Goal: Find specific page/section: Find specific page/section

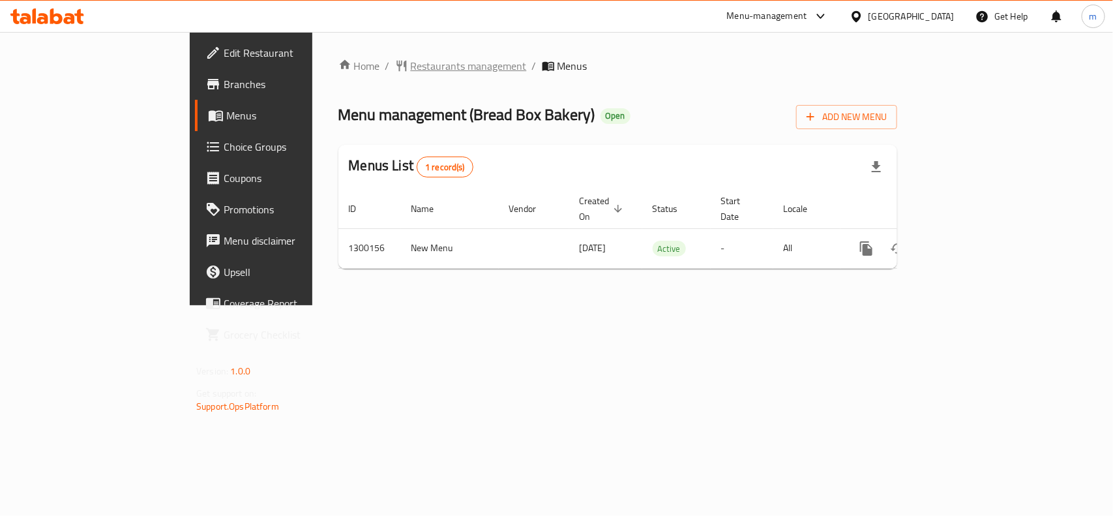
click at [411, 64] on span "Restaurants management" at bounding box center [469, 66] width 116 height 16
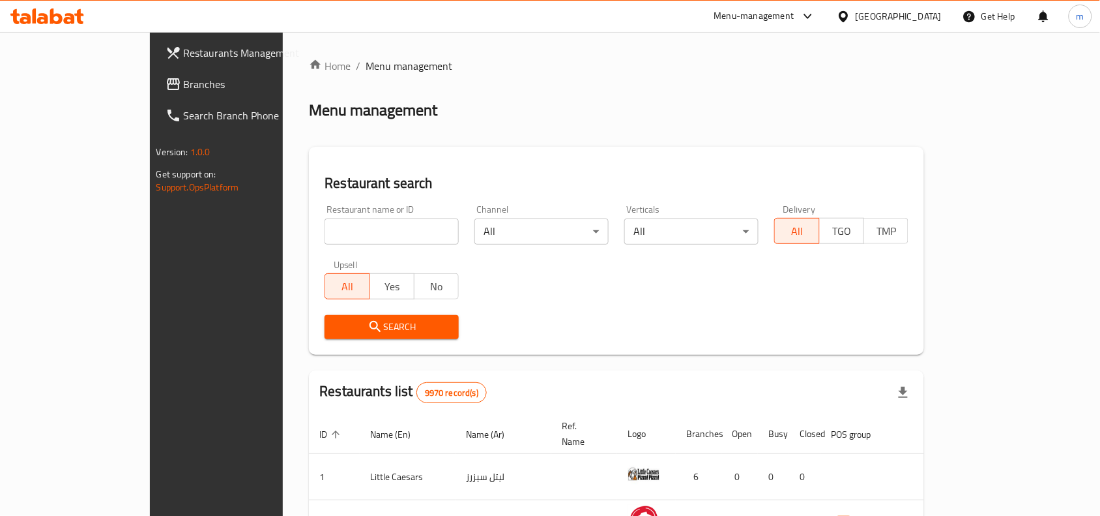
click at [341, 230] on input "search" at bounding box center [392, 231] width 134 height 26
paste input "701667"
type input "701667"
click at [353, 327] on span "Search" at bounding box center [391, 327] width 113 height 16
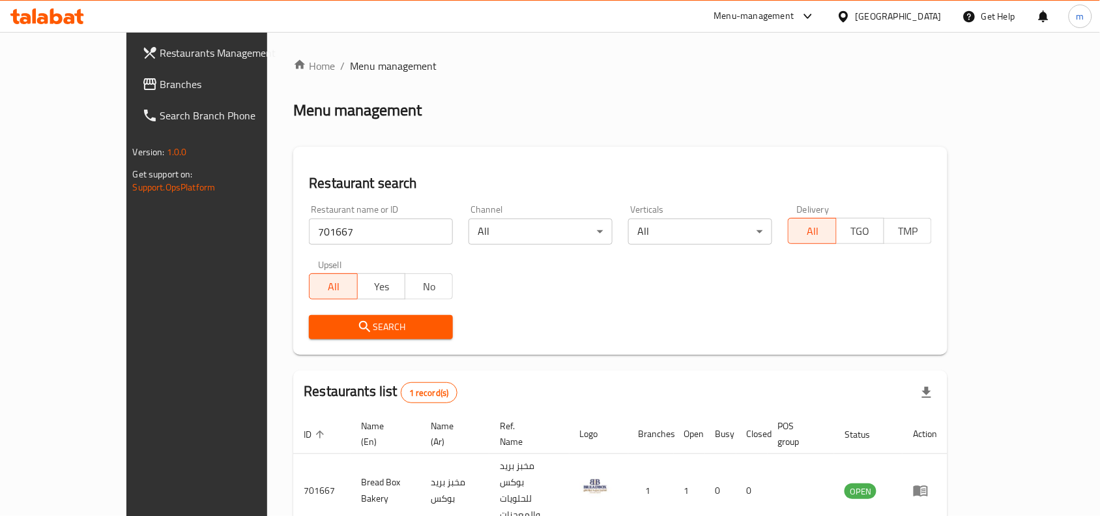
click at [160, 80] on span "Branches" at bounding box center [230, 84] width 140 height 16
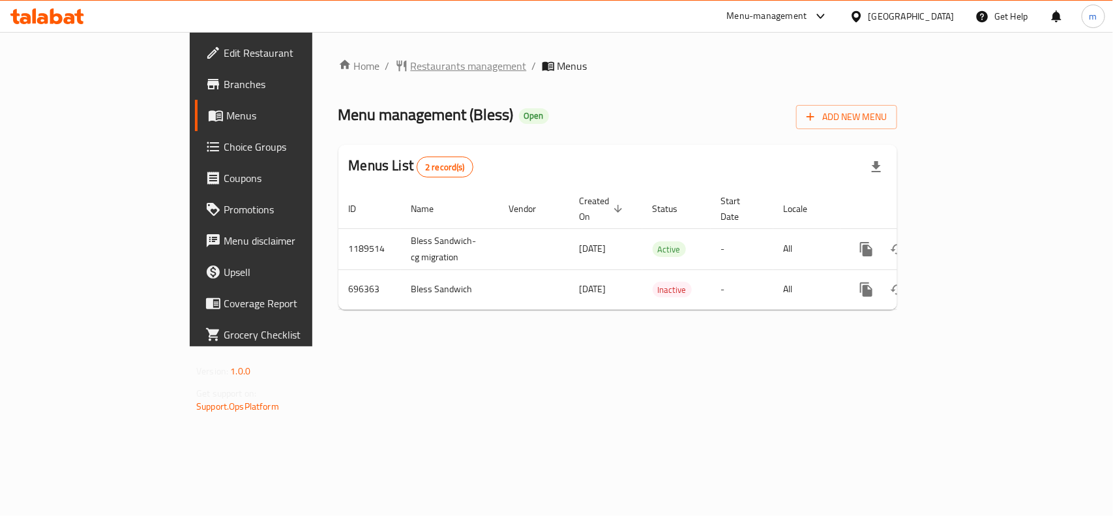
click at [411, 63] on span "Restaurants management" at bounding box center [469, 66] width 116 height 16
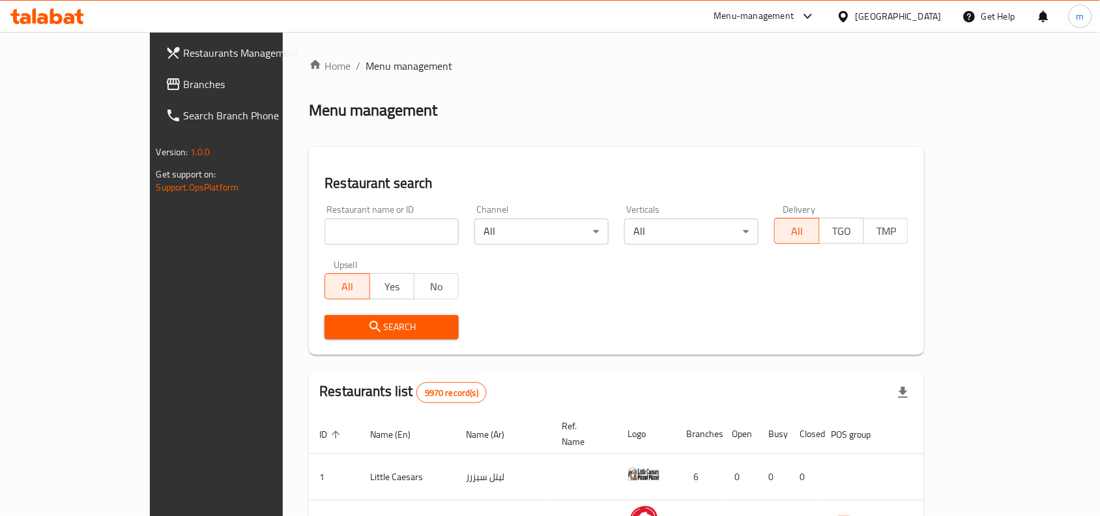
click at [349, 229] on input "search" at bounding box center [392, 231] width 134 height 26
paste input "643942"
type input "643942"
click at [363, 323] on span "Search" at bounding box center [391, 327] width 113 height 16
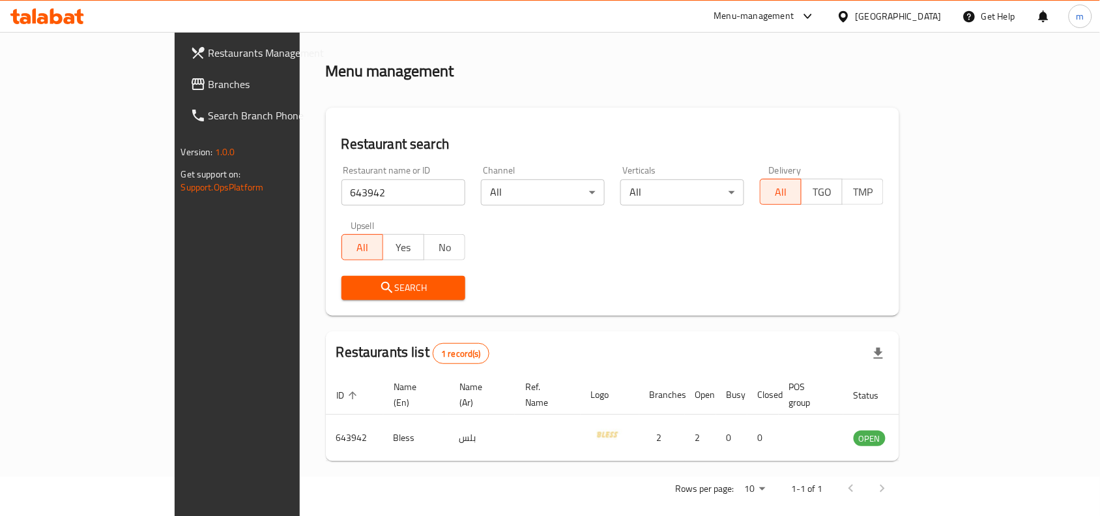
scroll to position [40, 0]
